Goal: Transaction & Acquisition: Book appointment/travel/reservation

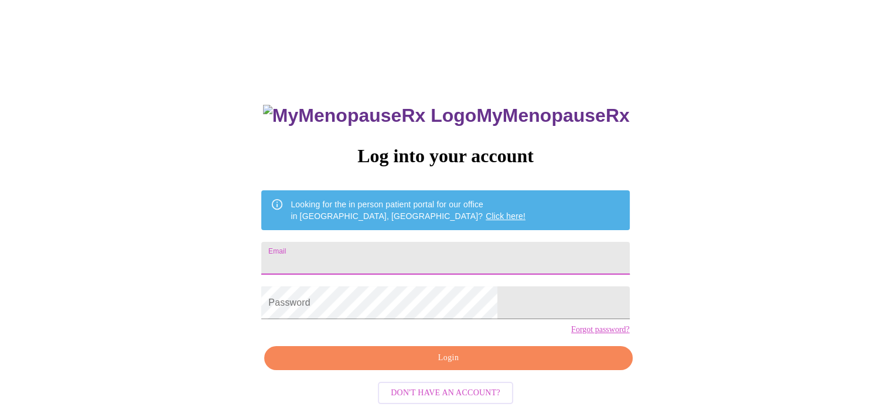
click at [394, 256] on input "Email" at bounding box center [445, 258] width 368 height 33
type input "[EMAIL_ADDRESS][DOMAIN_NAME]"
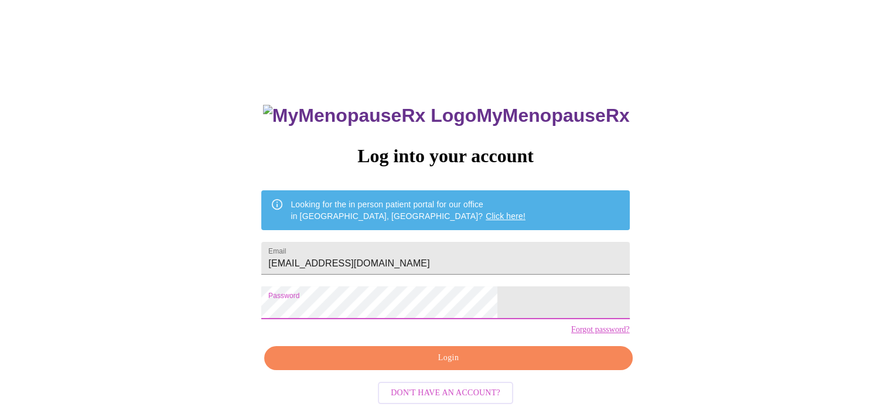
click at [454, 365] on span "Login" at bounding box center [448, 358] width 341 height 15
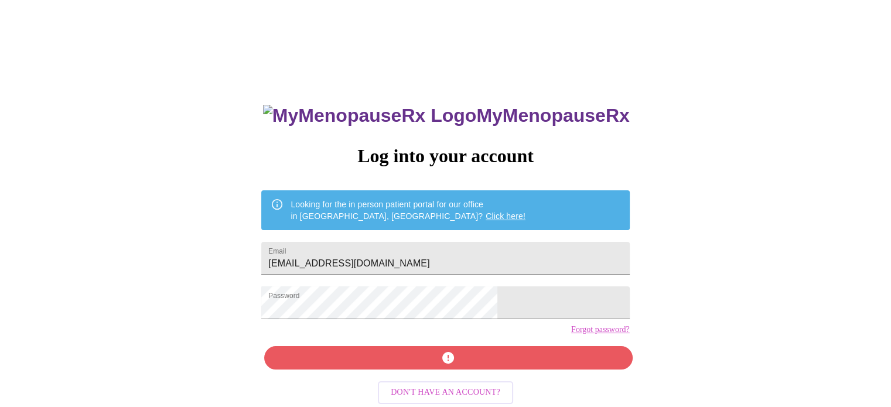
click at [456, 385] on div "MyMenopauseRx Log into your account Looking for the in person patient portal fo…" at bounding box center [444, 289] width 391 height 407
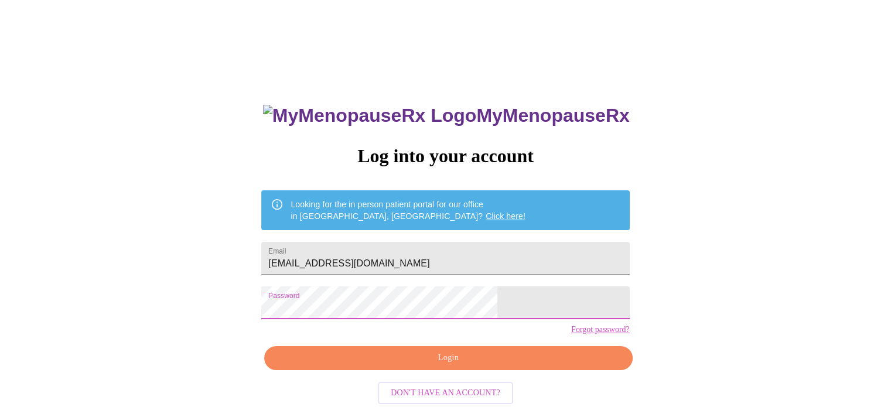
click at [187, 282] on div "MyMenopauseRx Log into your account Looking for the in person patient portal fo…" at bounding box center [445, 249] width 881 height 488
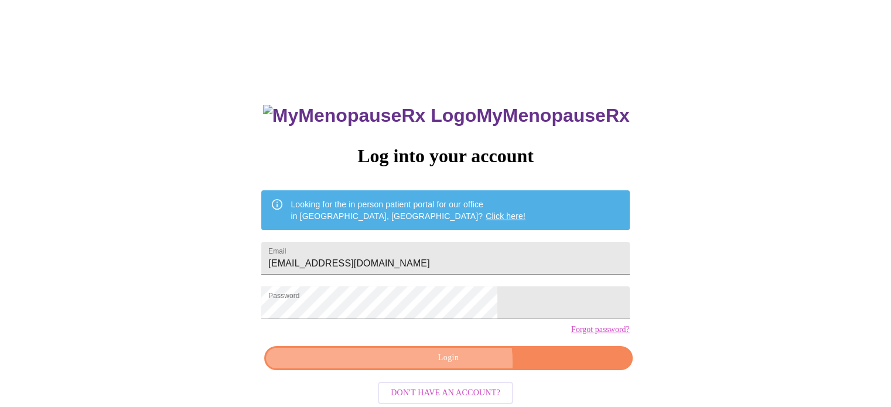
click at [454, 365] on span "Login" at bounding box center [448, 358] width 341 height 15
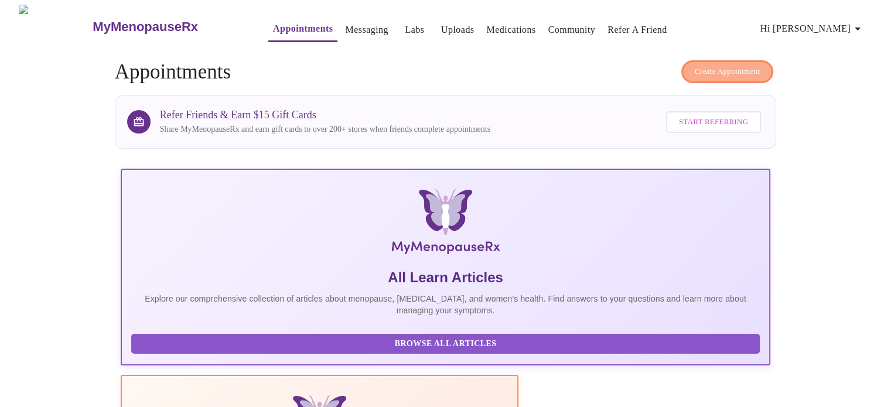
click at [705, 65] on span "Create Appointment" at bounding box center [727, 71] width 66 height 13
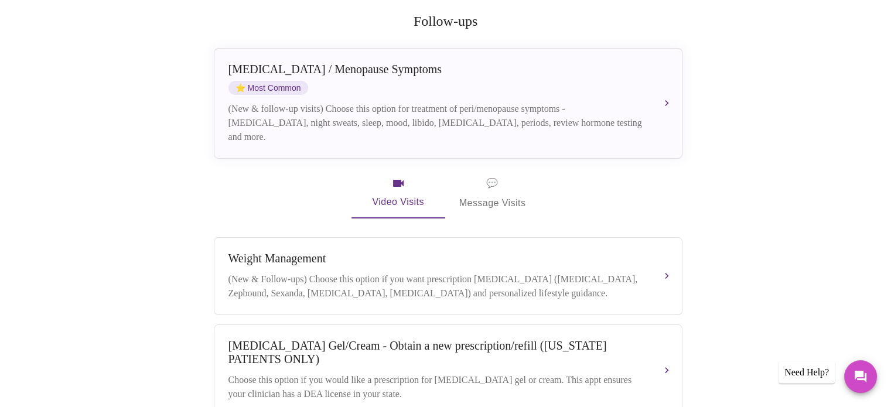
scroll to position [229, 0]
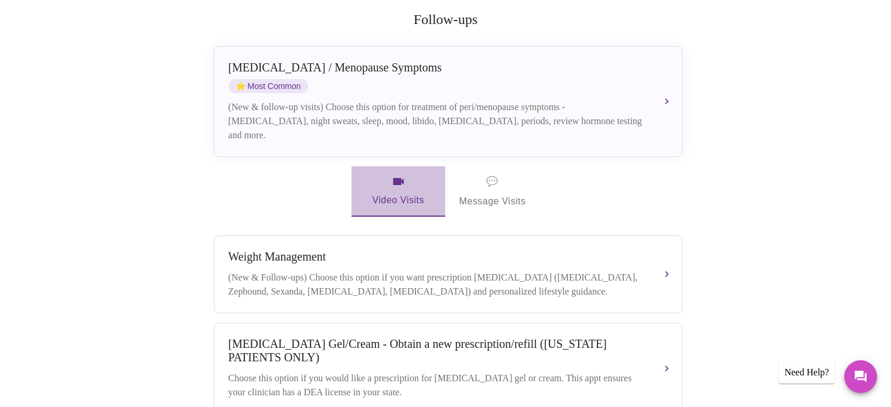
click at [401, 184] on span "Video Visits" at bounding box center [398, 192] width 66 height 34
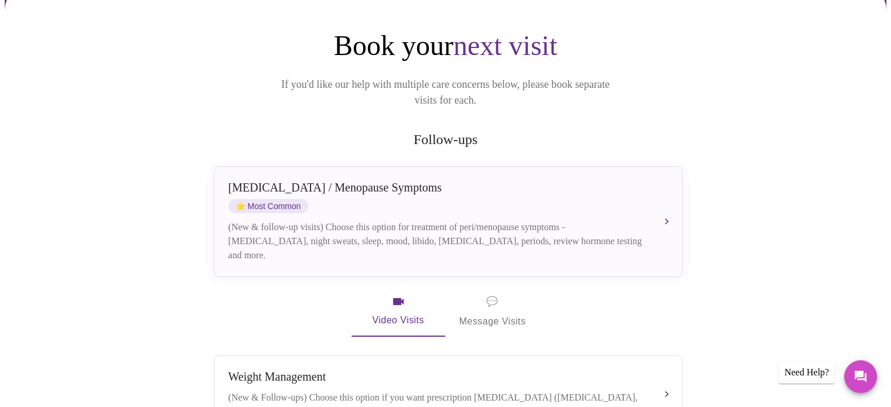
scroll to position [98, 0]
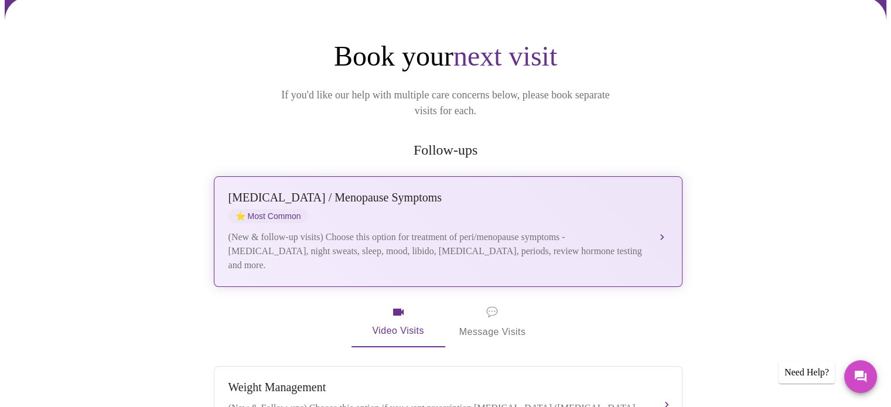
click at [661, 208] on div "[MEDICAL_DATA] / Menopause Symptoms ⭐ Most Common (New & follow-up visits) Choo…" at bounding box center [447, 231] width 439 height 81
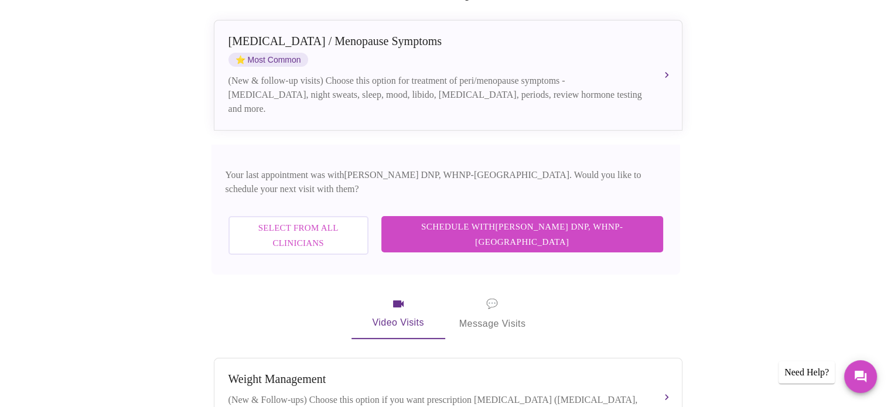
scroll to position [258, 0]
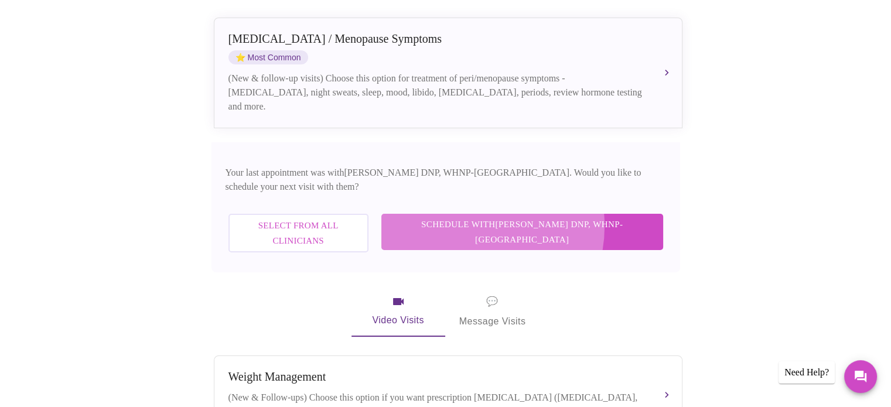
click at [522, 217] on span "Schedule with [PERSON_NAME] DNP, WHNP-BC" at bounding box center [522, 232] width 258 height 31
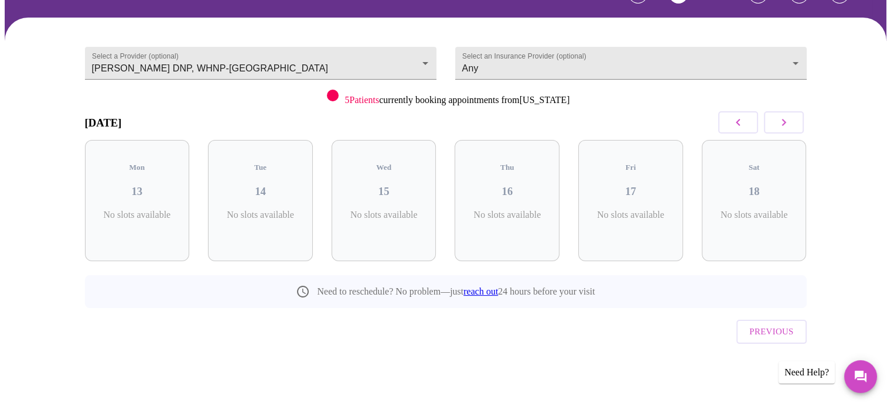
scroll to position [52, 0]
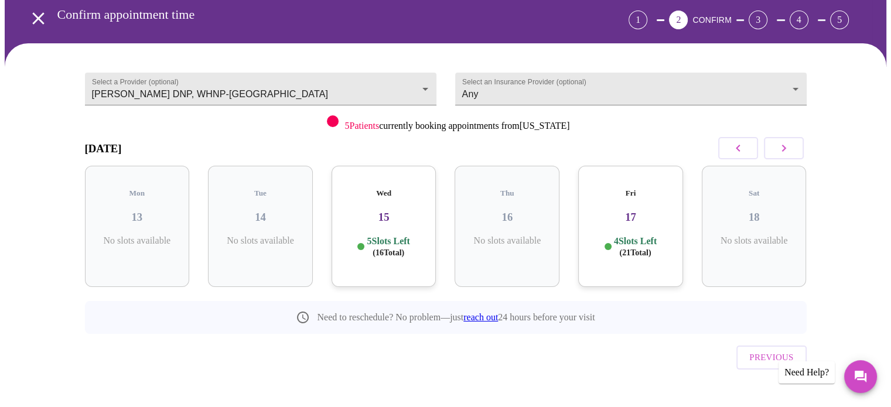
click at [374, 211] on h3 "15" at bounding box center [384, 217] width 86 height 13
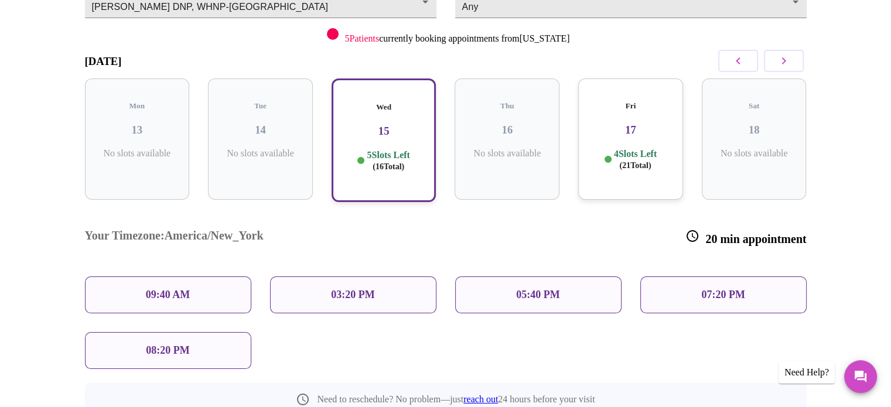
scroll to position [138, 0]
click at [159, 290] on p "09:40 AM" at bounding box center [168, 296] width 45 height 12
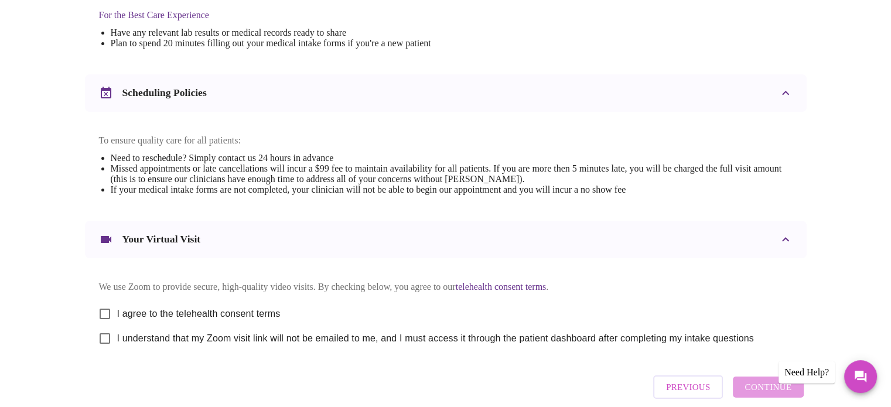
scroll to position [441, 0]
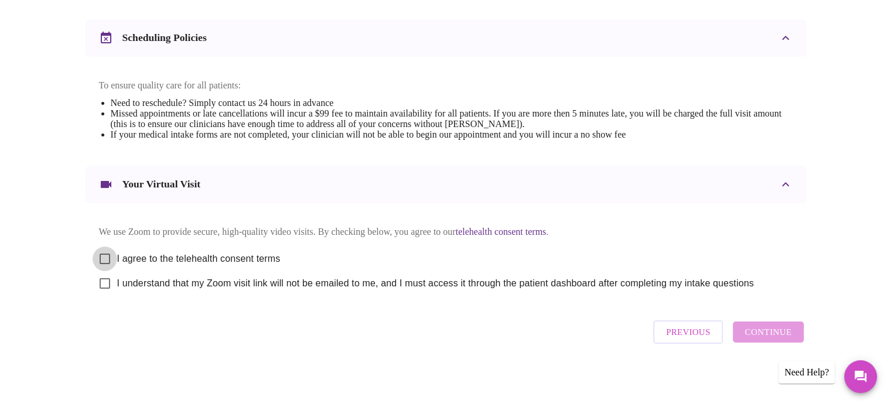
click at [105, 255] on input "I agree to the telehealth consent terms" at bounding box center [105, 259] width 25 height 25
checkbox input "true"
click at [105, 283] on input "I understand that my Zoom visit link will not be emailed to me, and I must acce…" at bounding box center [105, 283] width 25 height 25
checkbox input "true"
click at [755, 337] on span "Continue" at bounding box center [767, 331] width 47 height 15
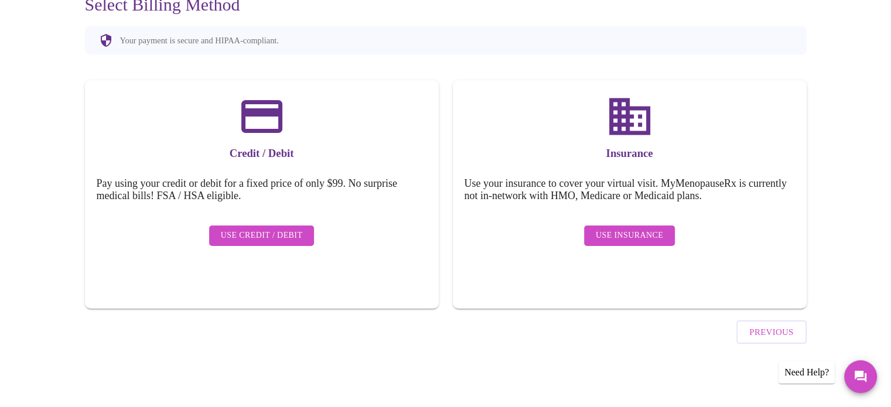
scroll to position [91, 0]
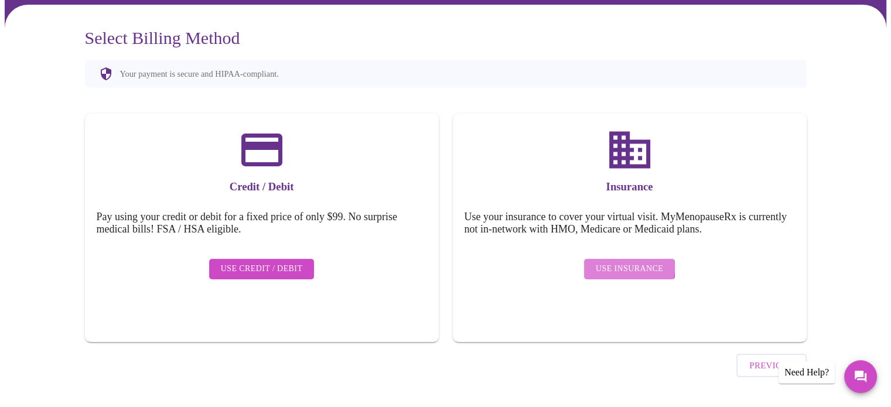
click at [627, 262] on span "Use Insurance" at bounding box center [629, 269] width 67 height 15
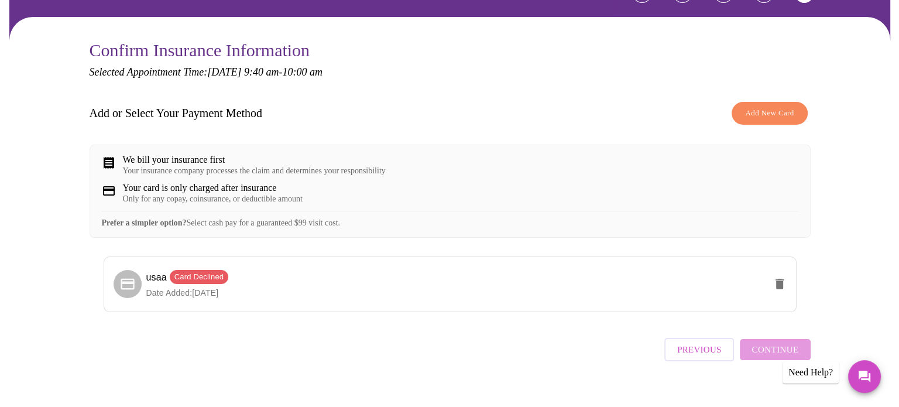
scroll to position [104, 0]
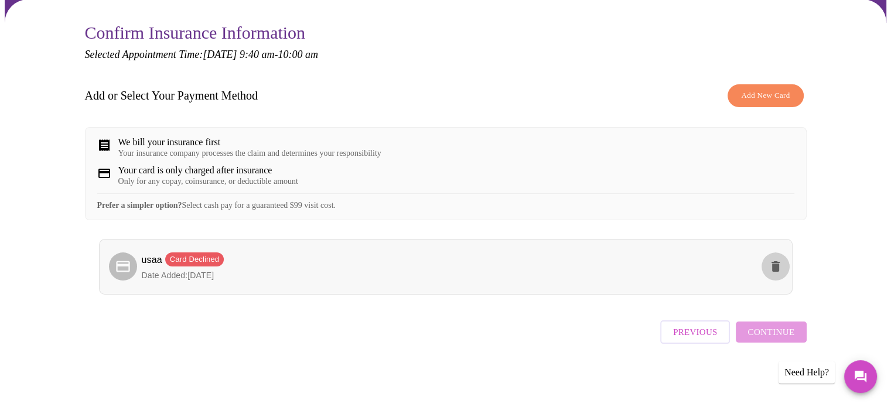
click at [779, 268] on icon "delete" at bounding box center [775, 266] width 8 height 11
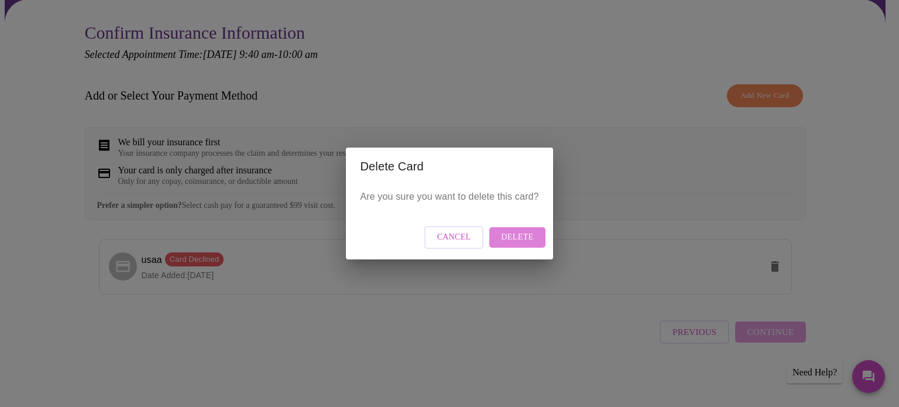
click at [521, 239] on span "Delete" at bounding box center [517, 237] width 32 height 15
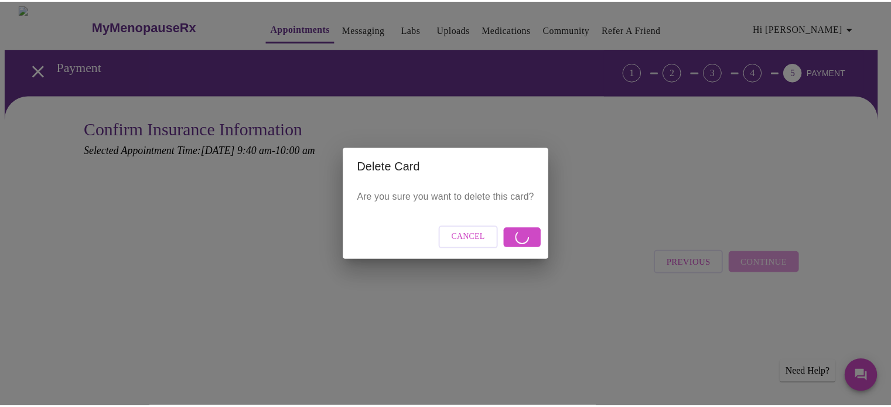
scroll to position [0, 0]
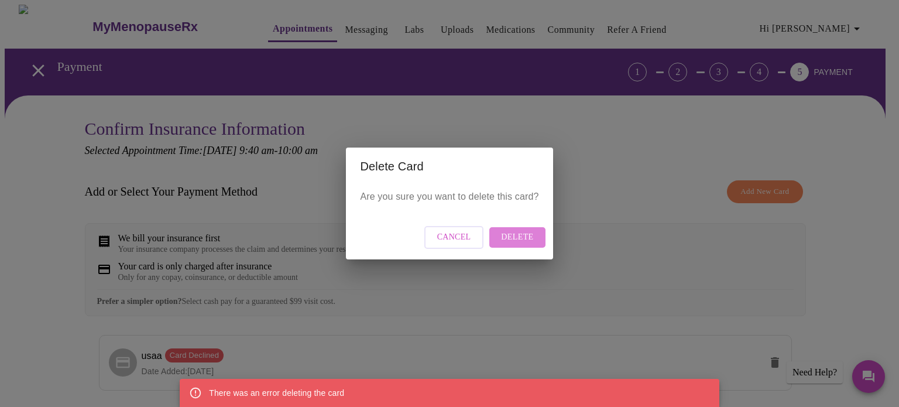
click at [526, 241] on span "Delete" at bounding box center [517, 237] width 32 height 15
click at [645, 144] on div "Delete Card Are you sure you want to delete this card? Cancel Delete" at bounding box center [449, 203] width 899 height 407
click at [454, 236] on span "Cancel" at bounding box center [454, 237] width 34 height 15
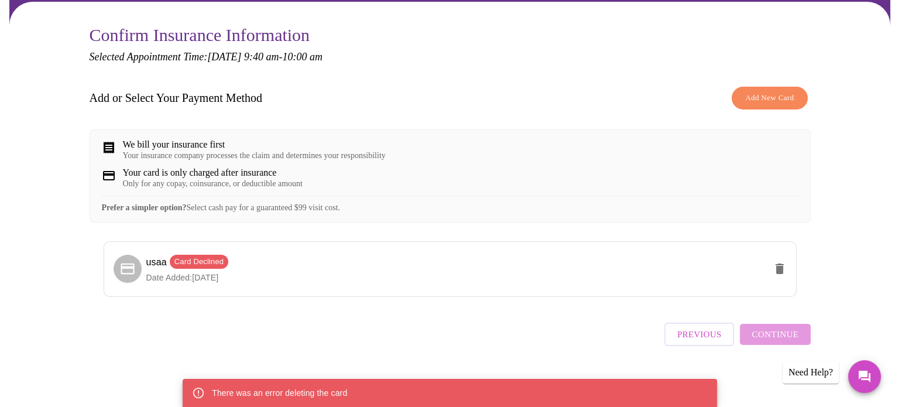
scroll to position [104, 0]
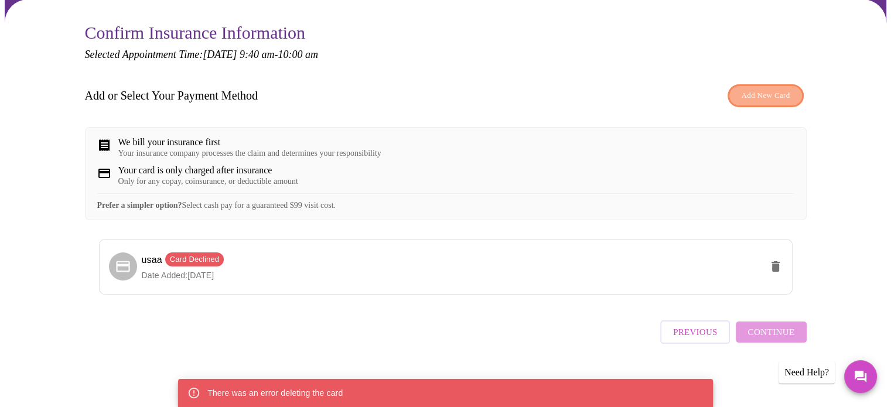
click at [765, 89] on span "Add New Card" at bounding box center [765, 95] width 49 height 13
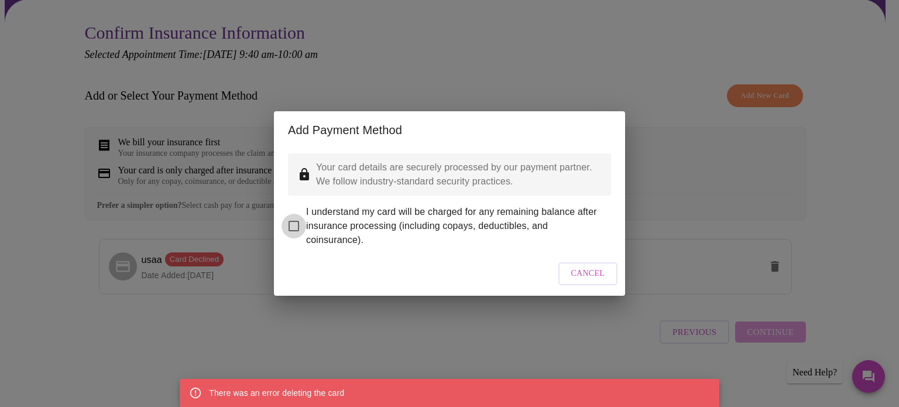
click at [295, 220] on input "I understand my card will be charged for any remaining balance after insurance …" at bounding box center [294, 226] width 25 height 25
checkbox input "true"
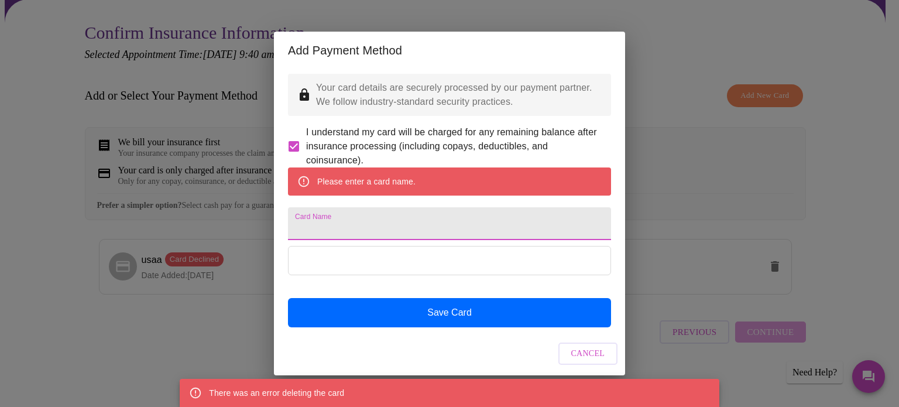
click at [336, 229] on input "Card Name" at bounding box center [449, 223] width 323 height 33
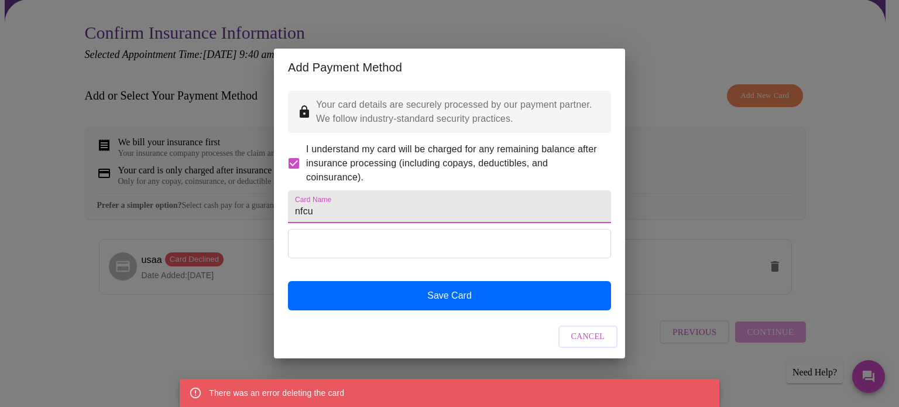
type input "nfcu"
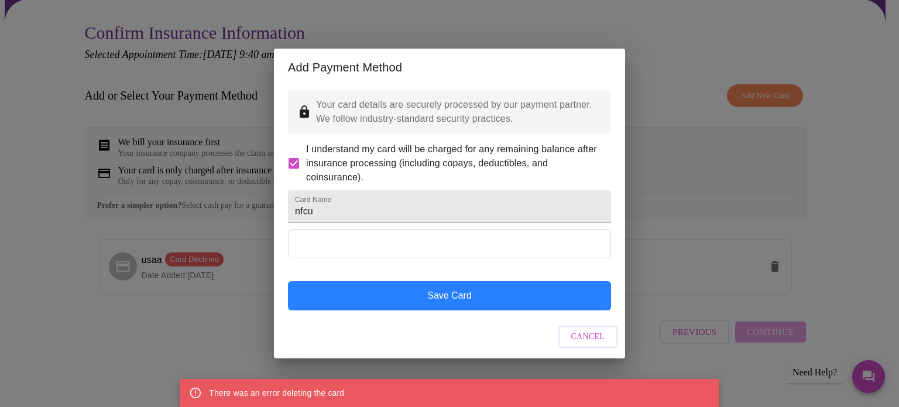
click at [445, 310] on button "Save Card" at bounding box center [449, 295] width 323 height 29
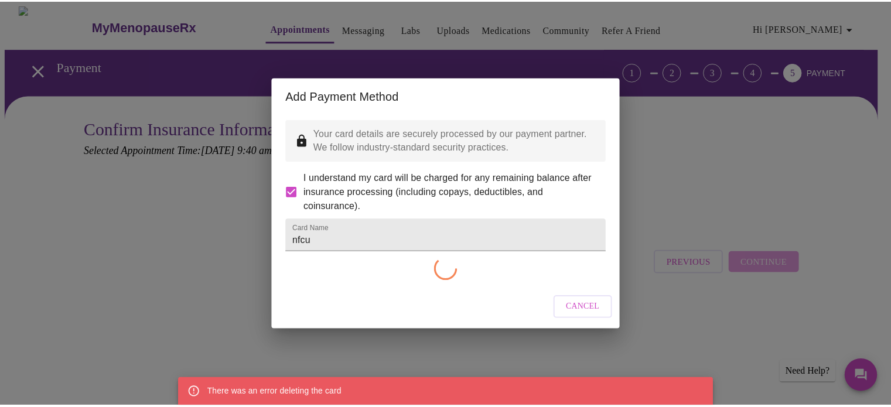
scroll to position [0, 0]
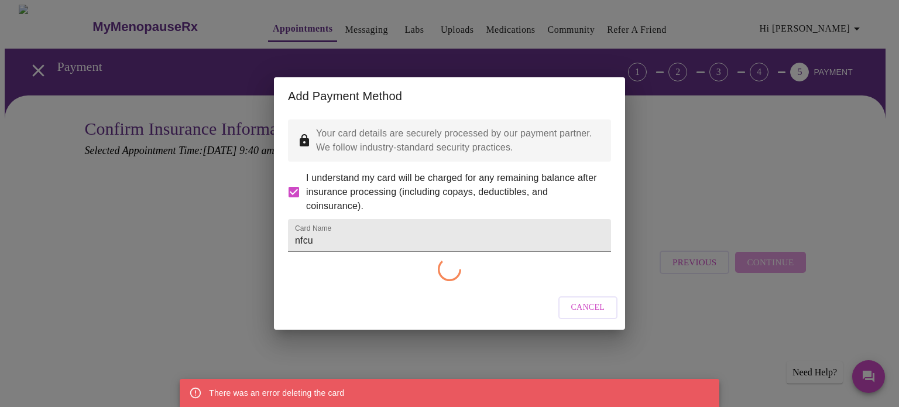
checkbox input "false"
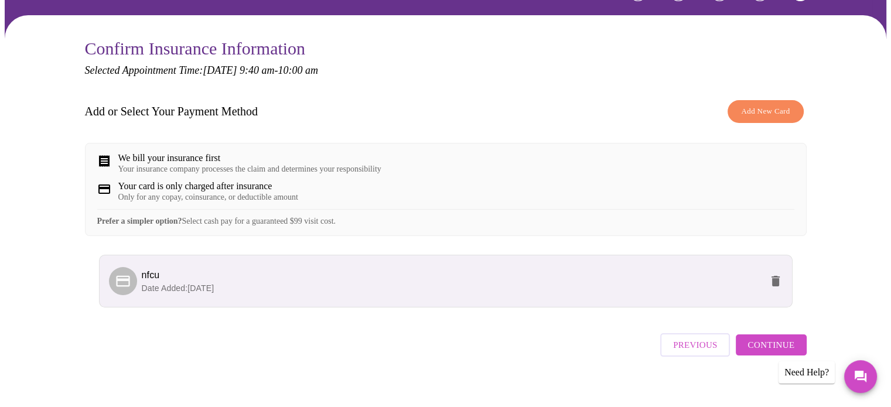
scroll to position [101, 0]
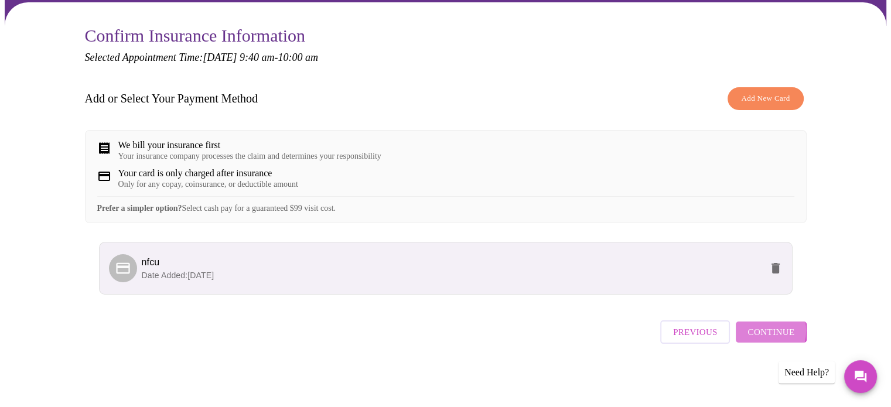
click at [754, 336] on span "Continue" at bounding box center [770, 331] width 47 height 15
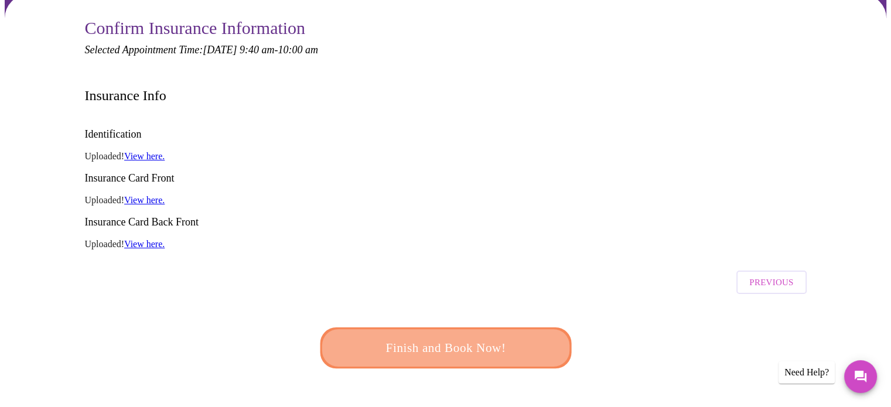
click at [459, 337] on span "Finish and Book Now!" at bounding box center [445, 348] width 217 height 22
